Goal: Transaction & Acquisition: Purchase product/service

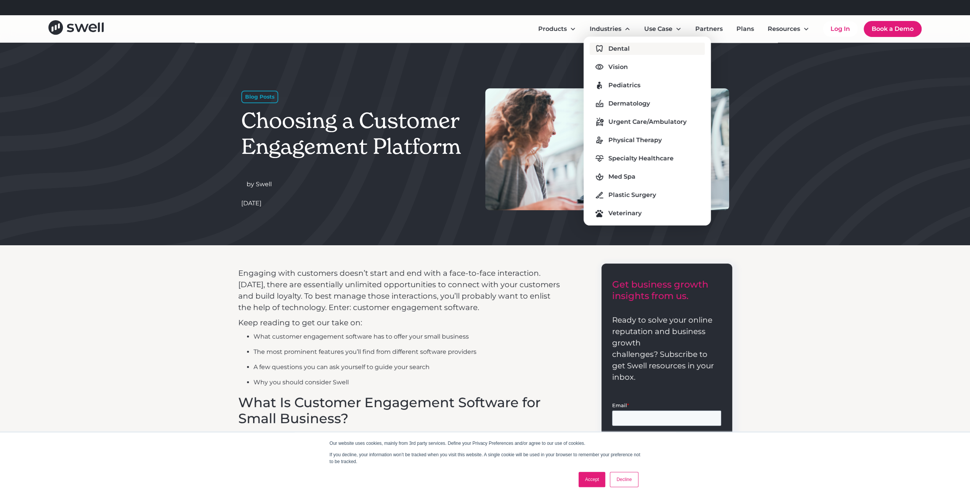
click at [622, 44] on div "Dental" at bounding box center [618, 48] width 21 height 9
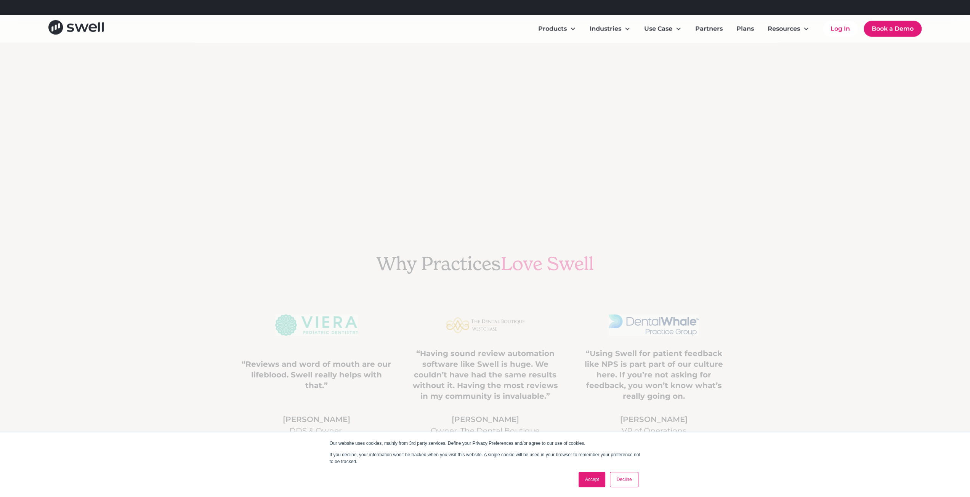
scroll to position [1829, 0]
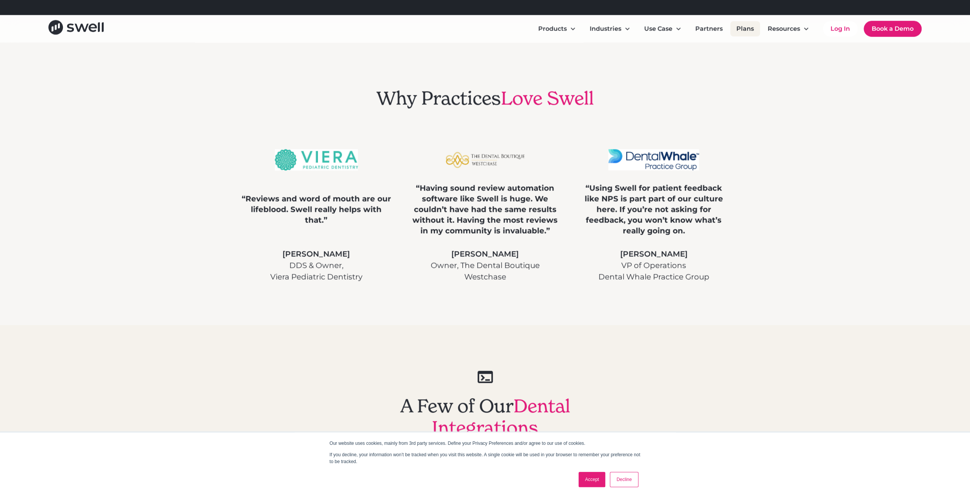
click at [748, 30] on link "Plans" at bounding box center [745, 28] width 30 height 15
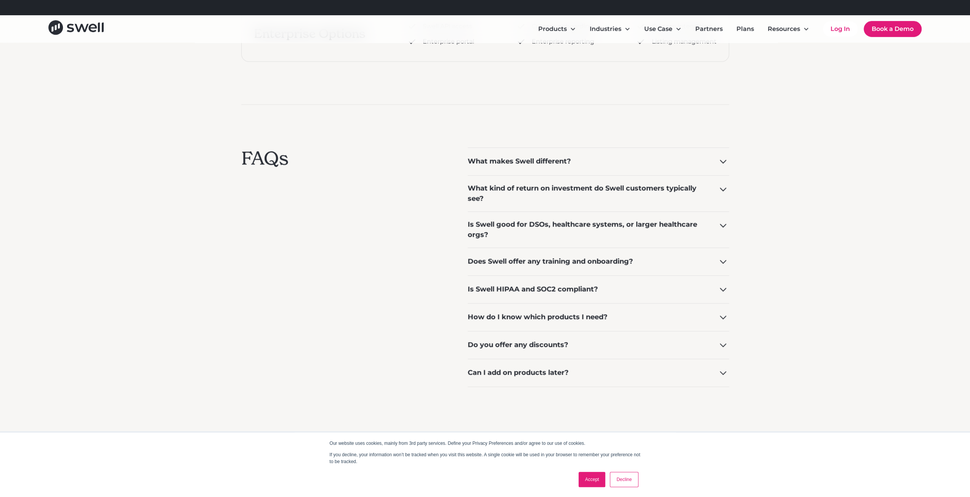
scroll to position [495, 0]
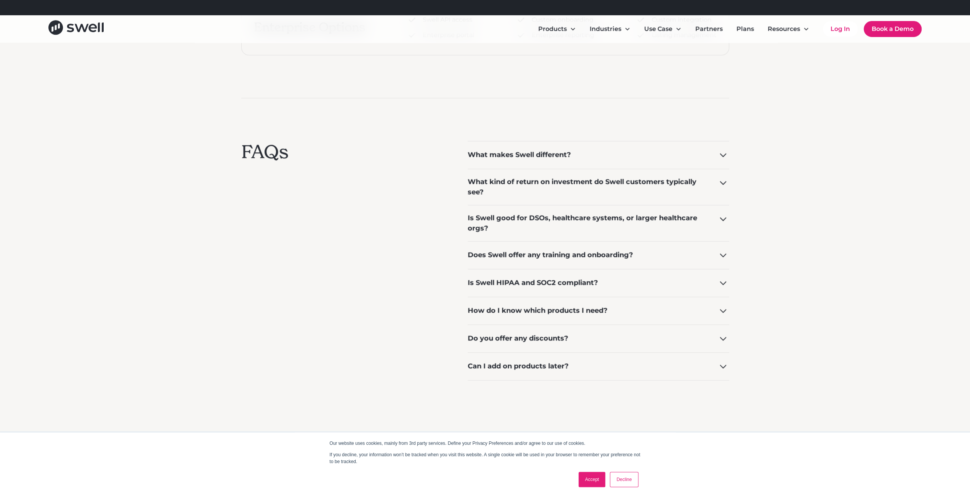
click at [724, 219] on icon at bounding box center [723, 219] width 12 height 12
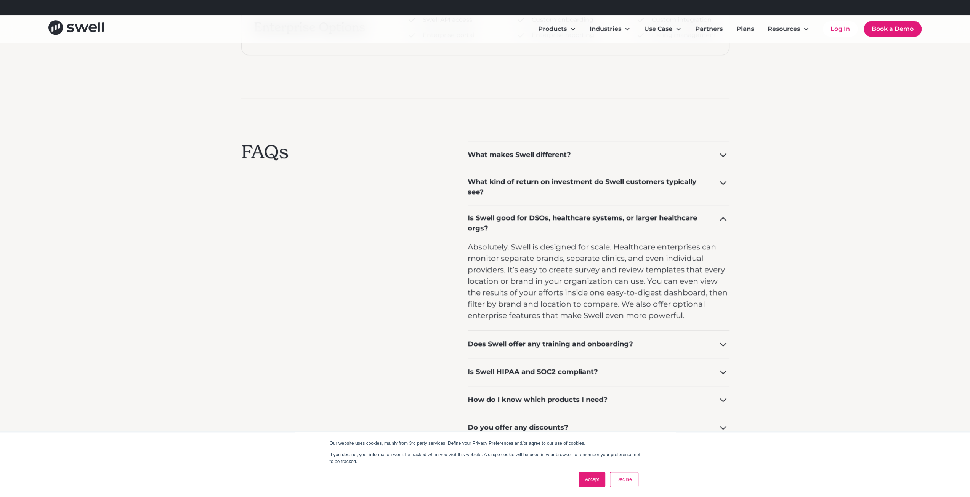
click at [724, 219] on icon at bounding box center [723, 219] width 12 height 12
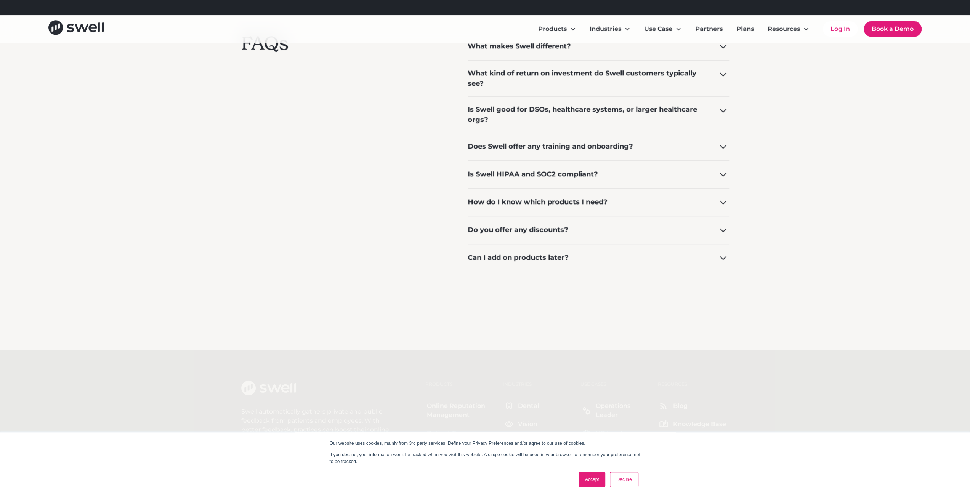
scroll to position [610, 0]
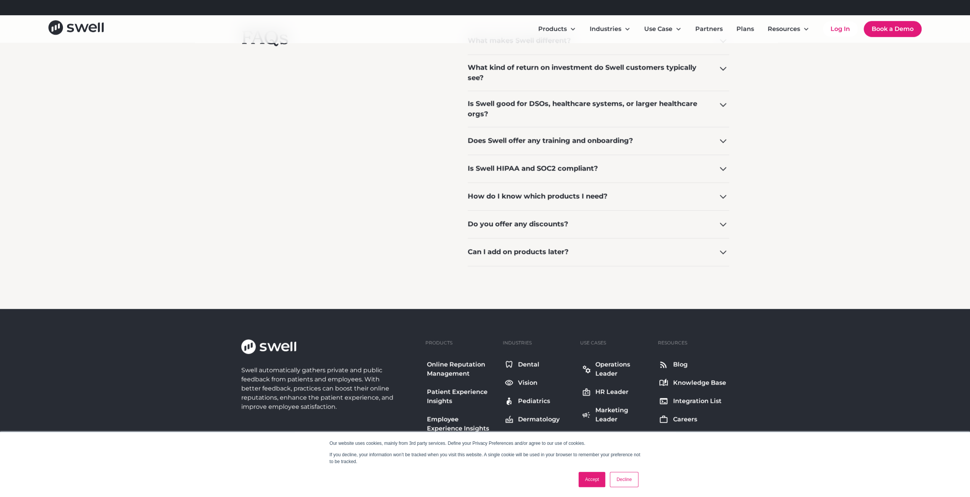
click at [564, 220] on div "Do you offer any discounts?" at bounding box center [518, 224] width 101 height 10
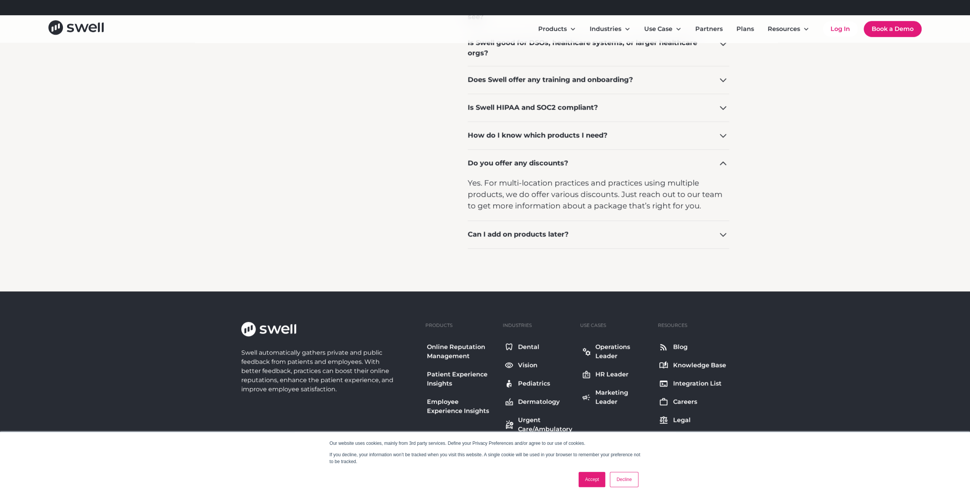
scroll to position [686, 0]
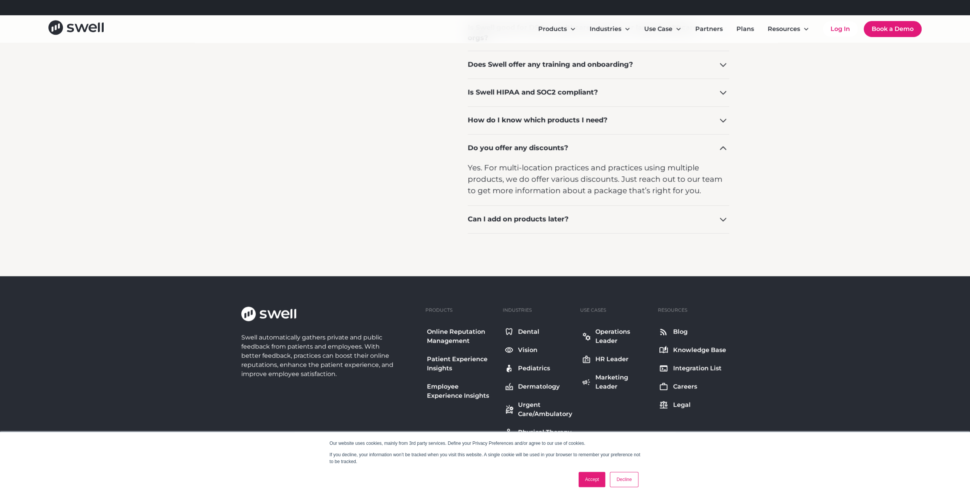
click at [517, 214] on div "Can I add on products later?" at bounding box center [518, 219] width 101 height 10
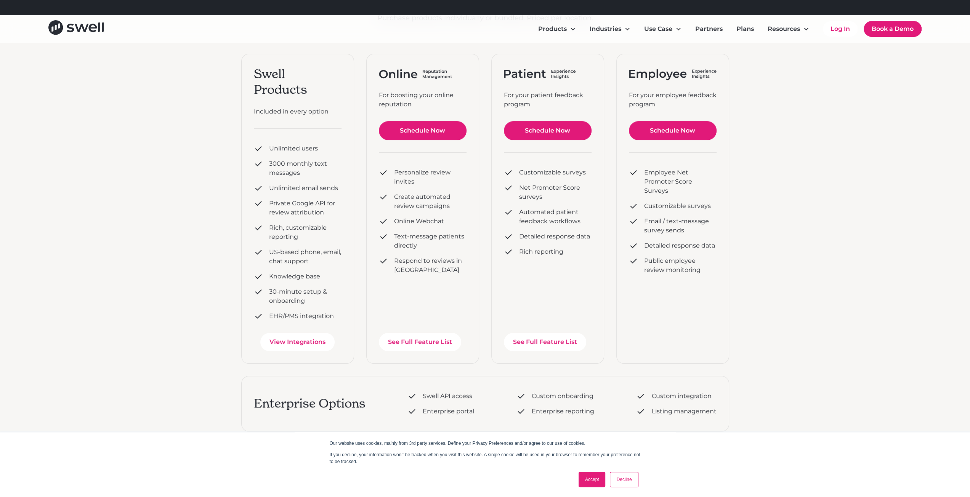
scroll to position [0, 0]
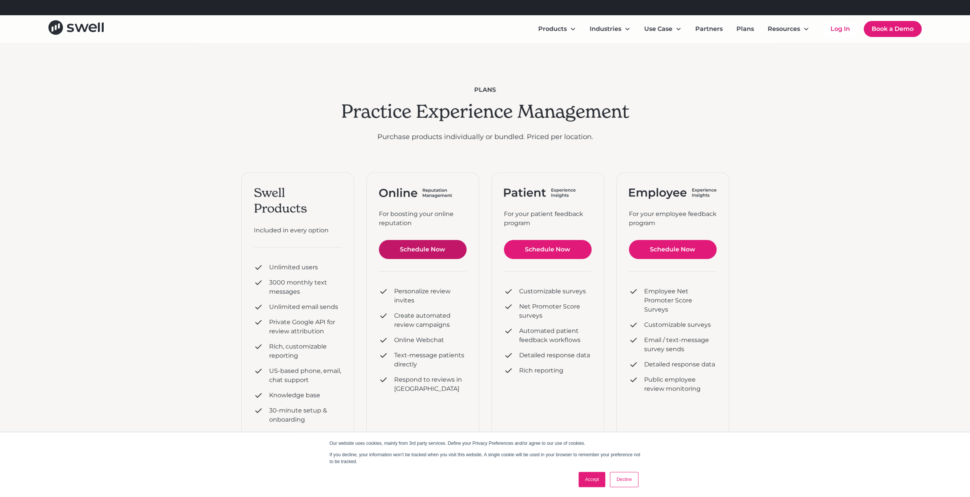
click at [412, 250] on link "Schedule Now" at bounding box center [423, 249] width 88 height 19
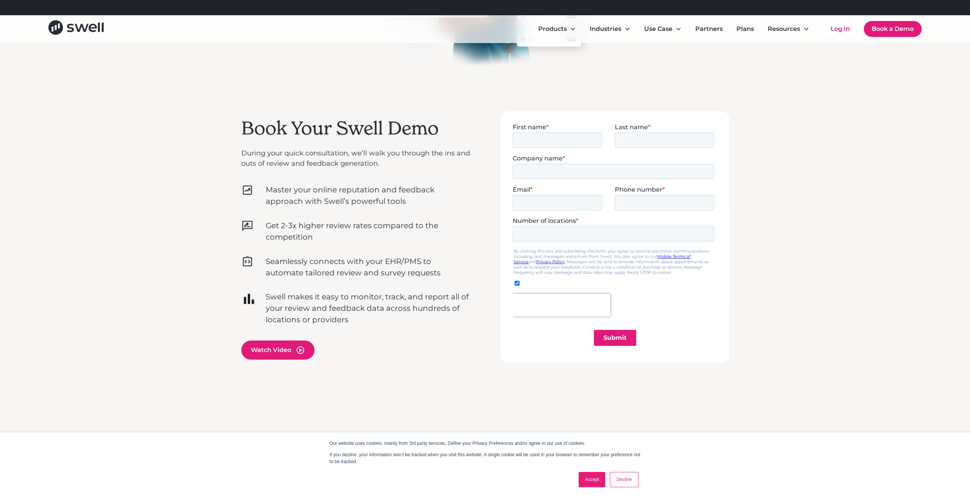
scroll to position [191, 0]
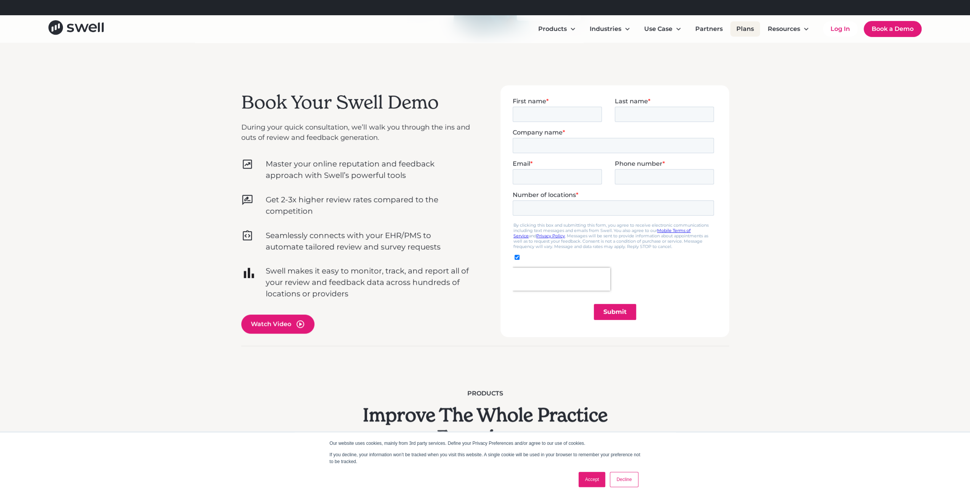
click at [744, 23] on link "Plans" at bounding box center [745, 28] width 30 height 15
